Goal: Task Accomplishment & Management: Manage account settings

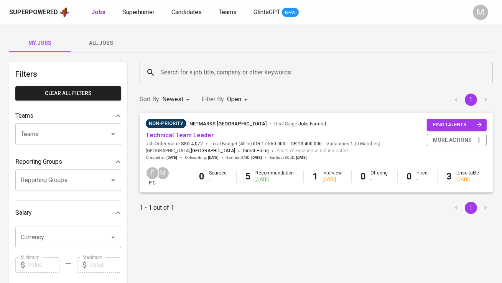
click at [103, 41] on span "All Jobs" at bounding box center [101, 43] width 52 height 10
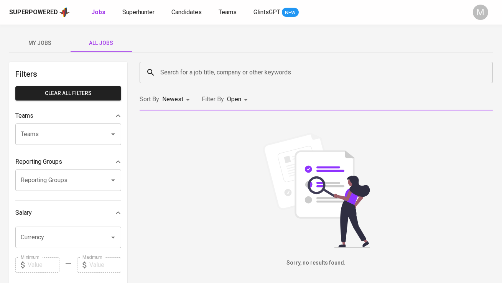
click at [182, 67] on input "Search for a job title, company or other keywords" at bounding box center [319, 72] width 320 height 15
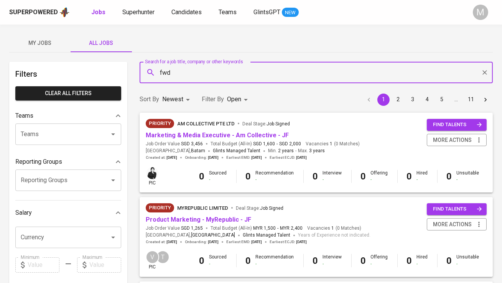
type input "fwd"
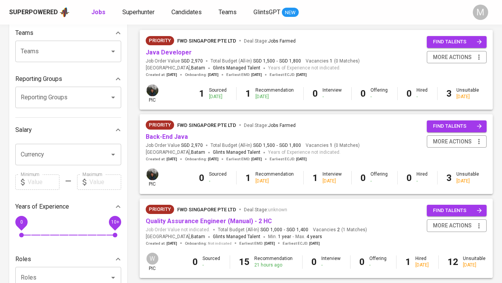
scroll to position [89, 0]
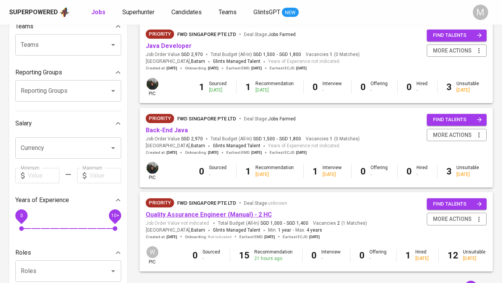
click at [202, 215] on link "Quality Assurance Engineer (Manual) - 2 HC" at bounding box center [209, 214] width 126 height 7
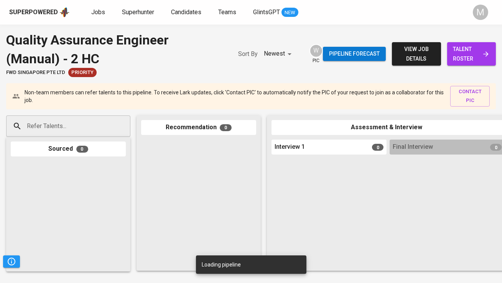
click at [453, 58] on link "talent roster" at bounding box center [472, 53] width 49 height 23
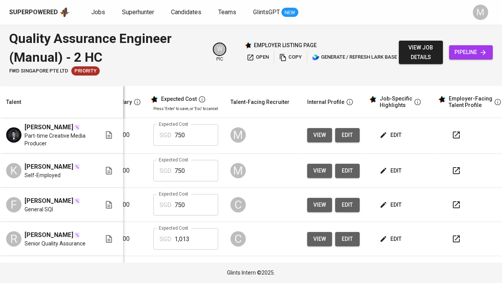
scroll to position [210, 165]
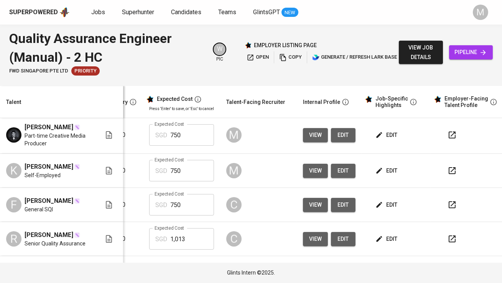
click at [377, 176] on span "edit" at bounding box center [387, 171] width 20 height 10
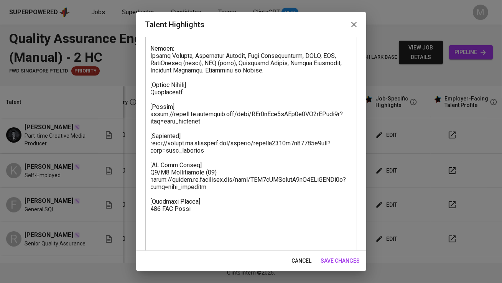
scroll to position [266, 0]
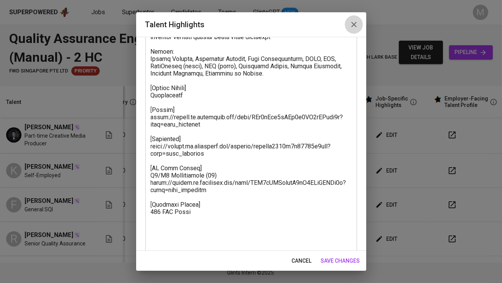
click at [354, 24] on icon "button" at bounding box center [354, 24] width 5 height 5
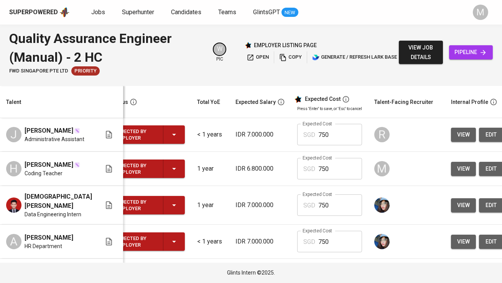
scroll to position [0, 0]
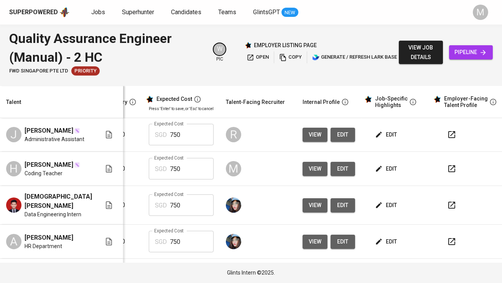
click at [380, 174] on span "edit" at bounding box center [387, 169] width 20 height 10
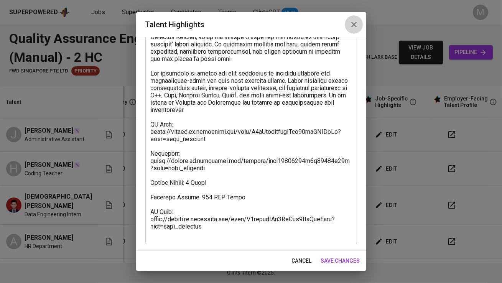
click at [355, 26] on icon "button" at bounding box center [354, 24] width 9 height 9
